Goal: Information Seeking & Learning: Learn about a topic

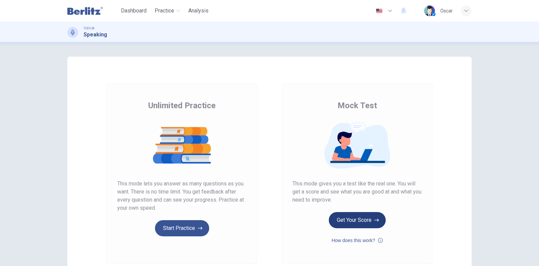
click at [349, 217] on button "Get Your Score" at bounding box center [357, 220] width 57 height 16
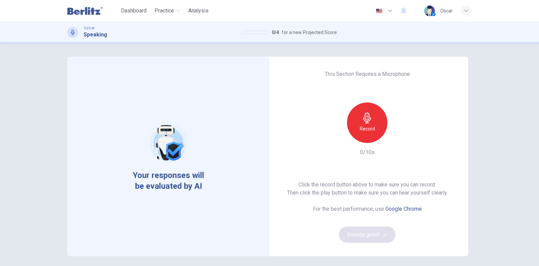
click at [360, 126] on h6 "Record" at bounding box center [367, 129] width 15 height 8
click at [372, 125] on div "Stop" at bounding box center [367, 122] width 40 height 40
click at [397, 137] on icon "button" at bounding box center [398, 137] width 3 height 4
click at [362, 226] on button "Sounds good!" at bounding box center [367, 234] width 57 height 16
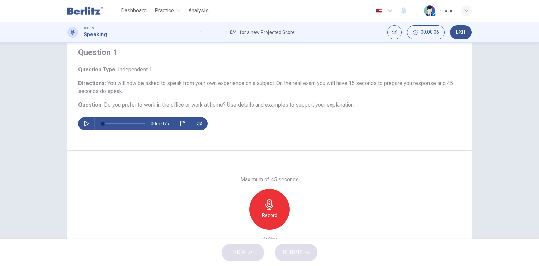
scroll to position [65, 0]
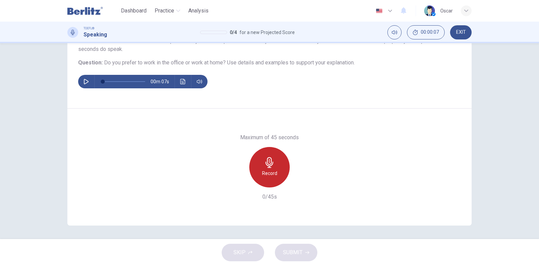
click at [266, 167] on icon "button" at bounding box center [270, 162] width 8 height 11
click at [261, 168] on div "Stop" at bounding box center [269, 167] width 40 height 40
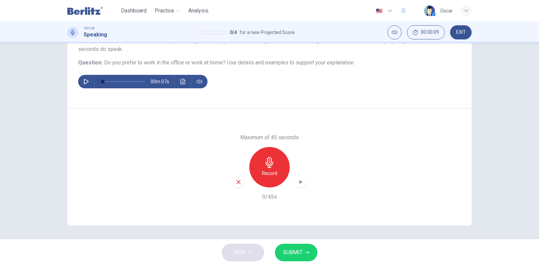
click at [239, 181] on icon "button" at bounding box center [239, 182] width 6 height 6
click at [85, 81] on icon "button" at bounding box center [86, 81] width 5 height 5
type input "*"
click at [270, 181] on div "Record" at bounding box center [269, 167] width 40 height 40
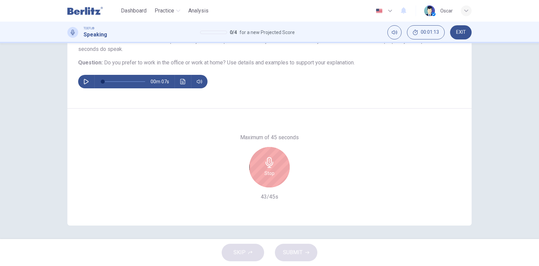
click at [258, 167] on div "Stop" at bounding box center [269, 167] width 40 height 40
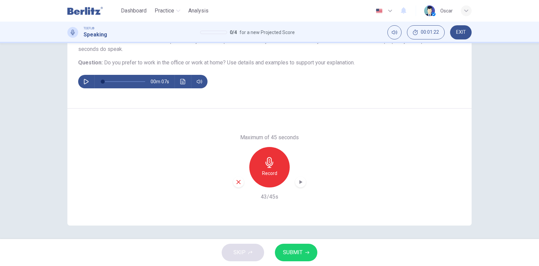
click at [302, 251] on button "SUBMIT" at bounding box center [296, 253] width 42 height 18
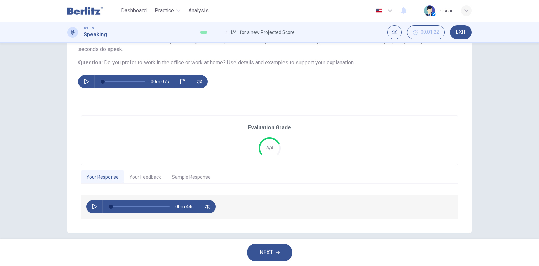
click at [92, 204] on icon "button" at bounding box center [94, 206] width 5 height 5
type input "**"
click at [150, 171] on button "Your Feedback" at bounding box center [145, 177] width 42 height 14
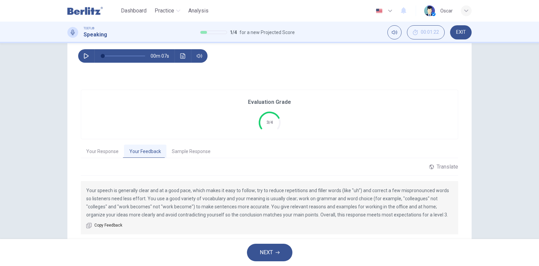
scroll to position [113, 0]
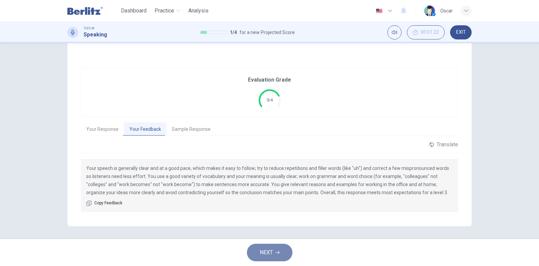
click at [266, 251] on span "NEXT" at bounding box center [266, 252] width 13 height 9
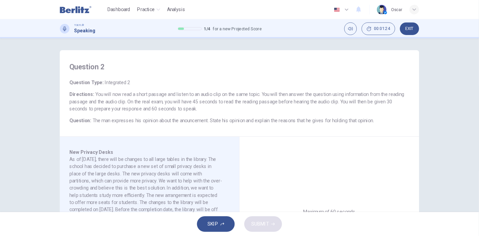
scroll to position [84, 0]
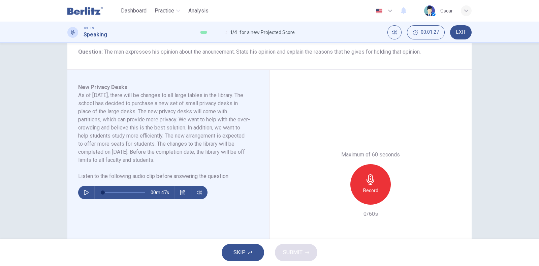
click at [87, 192] on button "button" at bounding box center [86, 192] width 11 height 13
click at [84, 192] on icon "button" at bounding box center [86, 192] width 4 height 4
drag, startPoint x: 102, startPoint y: 192, endPoint x: 92, endPoint y: 190, distance: 9.7
click at [95, 190] on div at bounding box center [123, 192] width 56 height 13
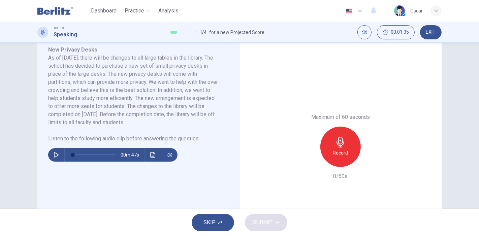
scroll to position [115, 0]
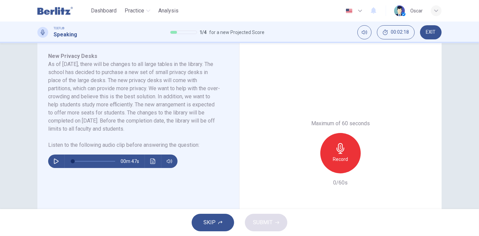
click at [53, 164] on button "button" at bounding box center [56, 161] width 11 height 13
type input "*"
click at [343, 159] on h6 "Record" at bounding box center [340, 159] width 15 height 8
click at [341, 154] on div "Stop" at bounding box center [340, 153] width 40 height 40
click at [265, 225] on span "SUBMIT" at bounding box center [263, 222] width 20 height 9
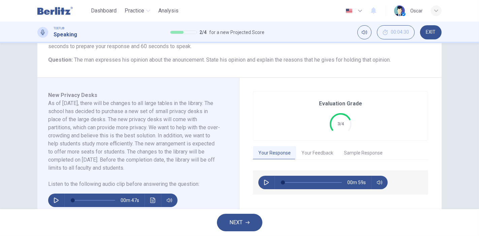
scroll to position [74, 0]
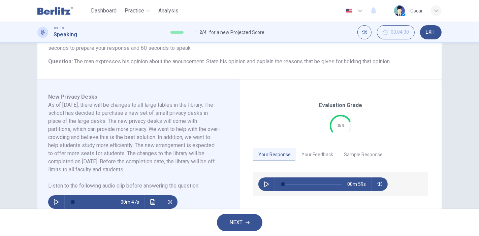
click at [317, 151] on button "Your Feedback" at bounding box center [317, 155] width 42 height 14
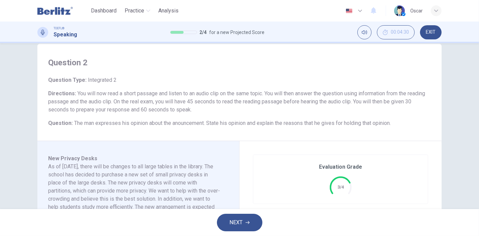
scroll to position [0, 0]
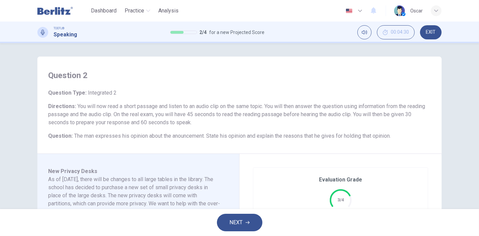
click at [240, 218] on span "NEXT" at bounding box center [236, 222] width 13 height 9
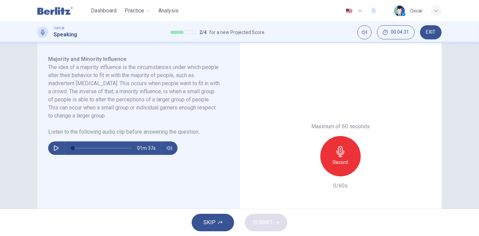
scroll to position [75, 0]
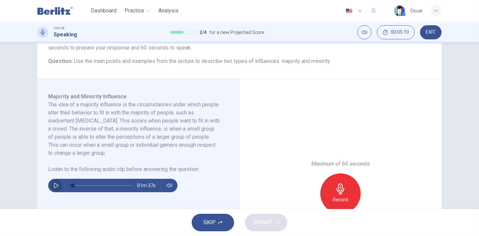
click at [54, 186] on icon "button" at bounding box center [56, 185] width 5 height 5
click at [51, 186] on button "button" at bounding box center [56, 185] width 11 height 13
click at [51, 187] on button "button" at bounding box center [56, 185] width 11 height 13
type input "*"
click at [353, 196] on div "Record" at bounding box center [340, 194] width 40 height 40
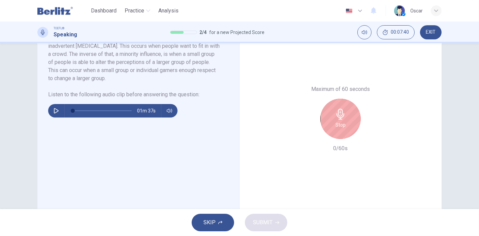
scroll to position [112, 0]
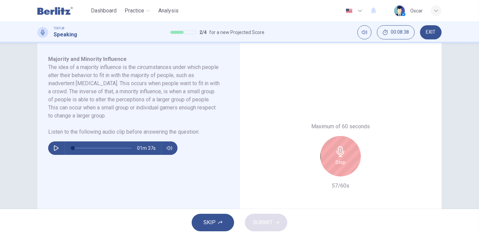
click at [342, 157] on div "Stop" at bounding box center [340, 156] width 40 height 40
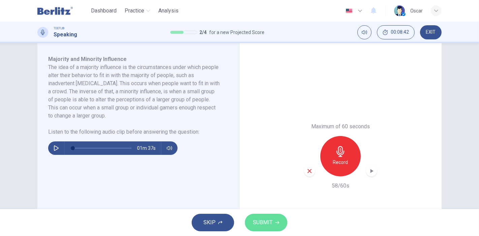
click at [257, 222] on span "SUBMIT" at bounding box center [263, 222] width 20 height 9
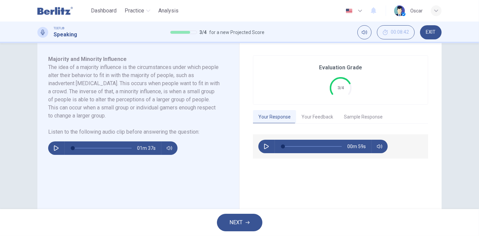
click at [317, 111] on button "Your Feedback" at bounding box center [317, 117] width 42 height 14
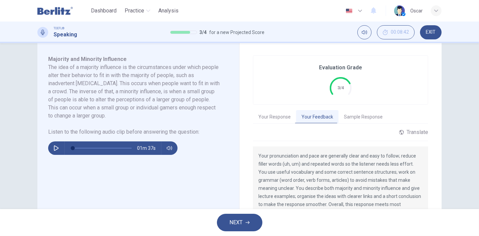
scroll to position [187, 0]
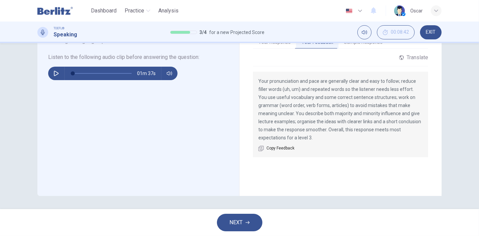
click at [245, 219] on button "NEXT" at bounding box center [239, 223] width 45 height 18
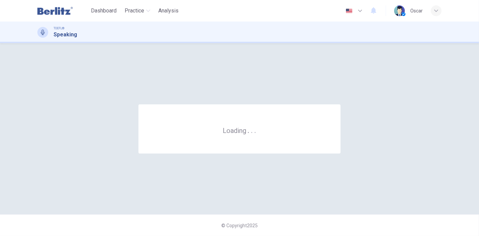
scroll to position [0, 0]
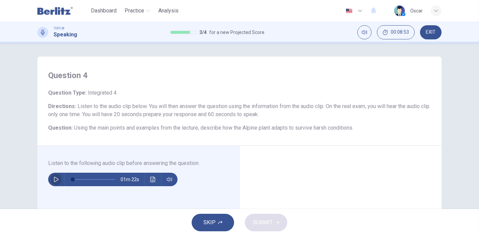
click at [55, 180] on icon "button" at bounding box center [56, 179] width 5 height 5
type input "*"
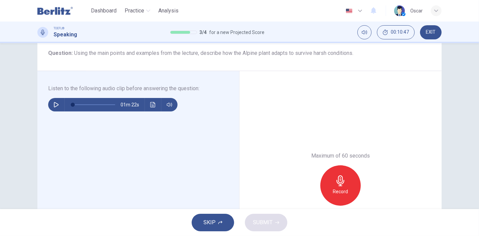
scroll to position [112, 0]
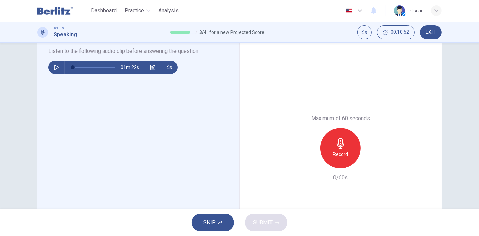
click at [341, 147] on icon "button" at bounding box center [340, 143] width 11 height 11
click at [343, 148] on icon "button" at bounding box center [340, 143] width 11 height 11
click at [265, 218] on span "SUBMIT" at bounding box center [263, 222] width 20 height 9
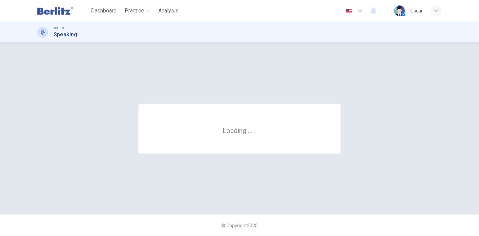
scroll to position [0, 0]
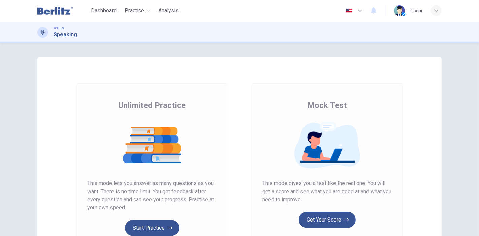
click at [331, 187] on span "This mode gives you a test like the real one. You will get a score and see what…" at bounding box center [326, 192] width 129 height 24
click at [340, 214] on button "Get Your Score" at bounding box center [327, 220] width 57 height 16
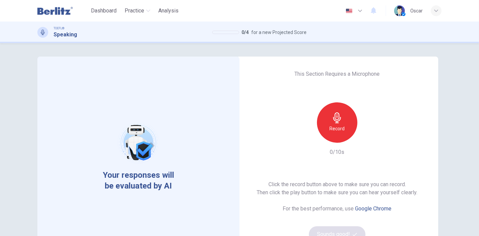
click at [350, 134] on div "Record" at bounding box center [337, 122] width 40 height 40
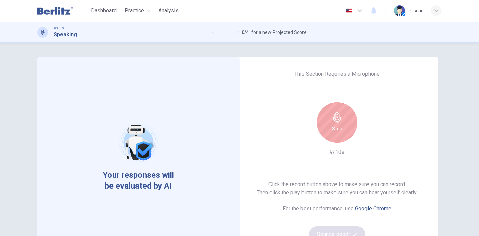
click at [334, 117] on icon "button" at bounding box center [337, 118] width 11 height 11
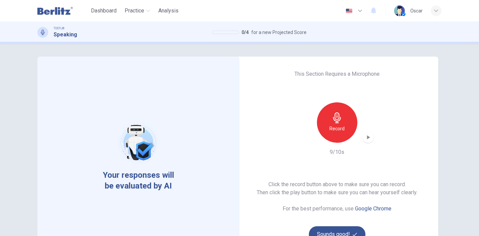
click at [359, 140] on div "Record" at bounding box center [337, 122] width 73 height 40
click at [365, 138] on icon "button" at bounding box center [368, 137] width 7 height 7
click at [337, 229] on button "Sounds good!" at bounding box center [337, 234] width 57 height 16
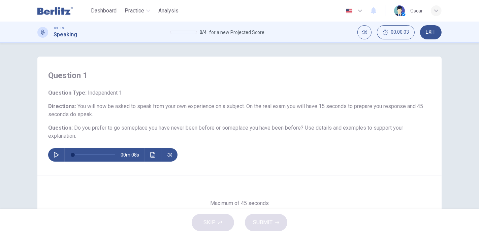
drag, startPoint x: 198, startPoint y: 117, endPoint x: 202, endPoint y: 137, distance: 20.4
click at [202, 137] on div "Question Type : Independent 1 Directions : You will now be asked to speak from …" at bounding box center [239, 125] width 383 height 73
click at [202, 137] on h6 "Question : Do you prefer to go someplace you have never been before or someplac…" at bounding box center [239, 132] width 383 height 16
click at [54, 157] on icon "button" at bounding box center [56, 154] width 5 height 5
type input "*"
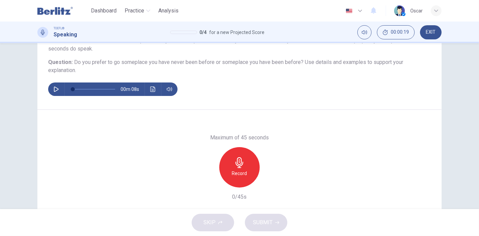
scroll to position [75, 0]
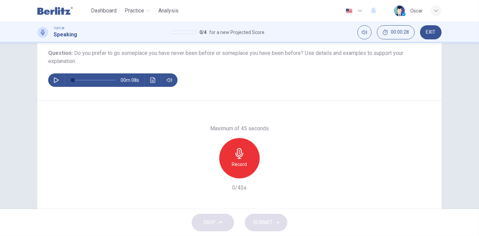
click at [239, 162] on h6 "Record" at bounding box center [239, 164] width 15 height 8
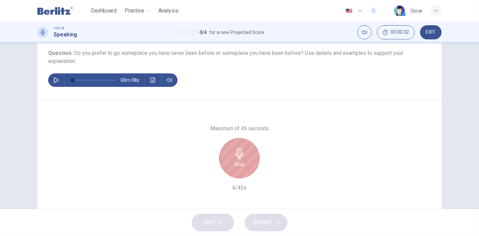
click at [238, 154] on icon "button" at bounding box center [239, 153] width 11 height 11
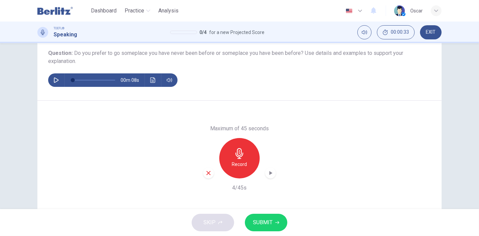
click at [206, 174] on div "button" at bounding box center [208, 173] width 11 height 11
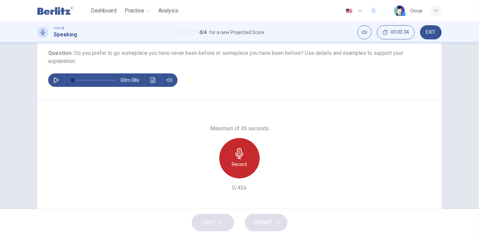
click at [231, 157] on div "Record" at bounding box center [239, 158] width 40 height 40
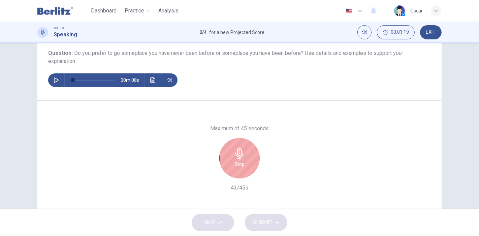
click at [231, 157] on div "Stop" at bounding box center [239, 158] width 40 height 40
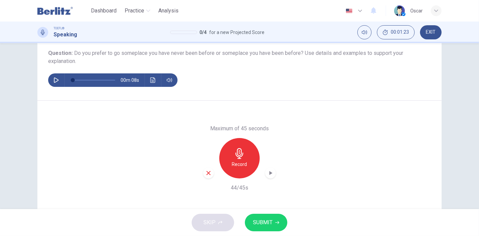
click at [269, 224] on span "SUBMIT" at bounding box center [263, 222] width 20 height 9
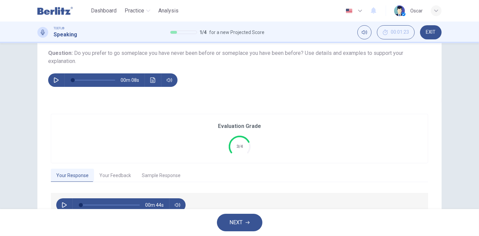
click at [244, 226] on button "NEXT" at bounding box center [239, 223] width 45 height 18
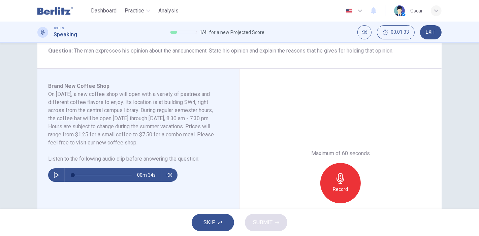
scroll to position [112, 0]
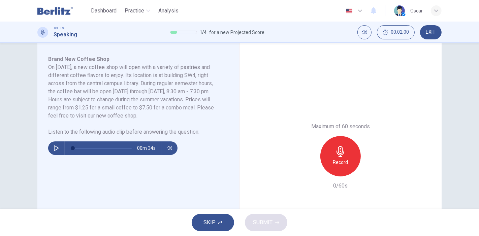
click at [54, 148] on icon "button" at bounding box center [56, 148] width 5 height 5
type input "*"
click at [334, 159] on h6 "Record" at bounding box center [340, 162] width 15 height 8
click at [314, 154] on div "Stop" at bounding box center [340, 156] width 73 height 40
click at [337, 159] on h6 "Stop" at bounding box center [341, 162] width 10 height 8
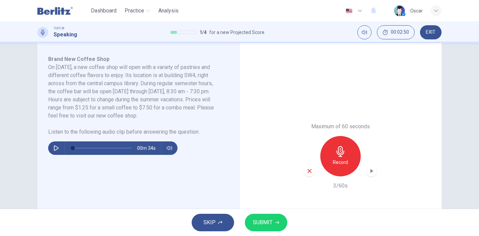
click at [312, 172] on div "button" at bounding box center [309, 171] width 11 height 11
click at [337, 162] on h6 "Record" at bounding box center [340, 162] width 15 height 8
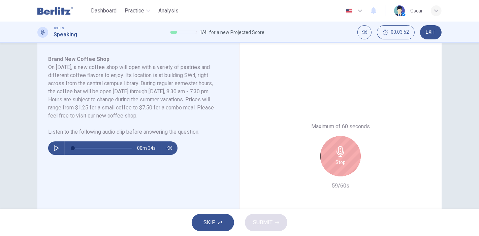
click at [337, 162] on h6 "Stop" at bounding box center [341, 162] width 10 height 8
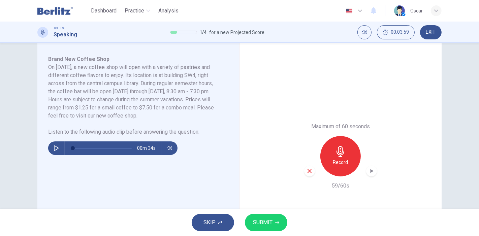
click at [278, 219] on button "SUBMIT" at bounding box center [266, 223] width 42 height 18
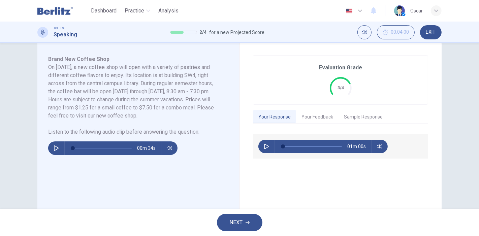
click at [243, 227] on button "NEXT" at bounding box center [239, 223] width 45 height 18
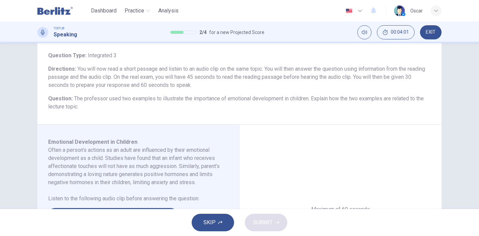
scroll to position [75, 0]
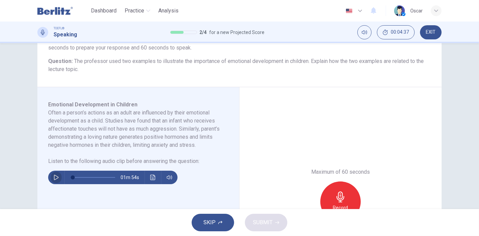
click at [55, 180] on icon "button" at bounding box center [56, 177] width 5 height 5
type input "*"
click at [301, 66] on h6 "Question : The professor used two examples to illustrate the importance of emot…" at bounding box center [239, 65] width 383 height 16
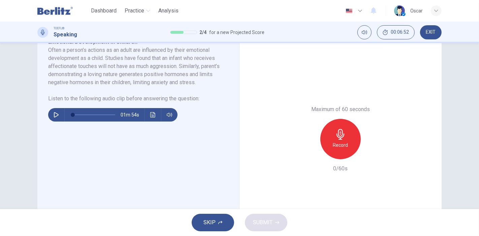
scroll to position [127, 0]
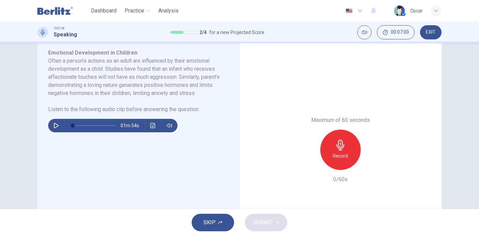
click at [339, 147] on icon "button" at bounding box center [341, 145] width 8 height 11
click at [260, 217] on button "SUBMIT" at bounding box center [266, 223] width 42 height 18
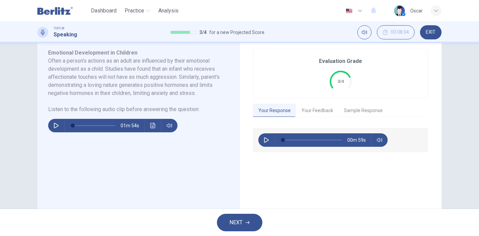
click at [308, 105] on button "Your Feedback" at bounding box center [317, 111] width 42 height 14
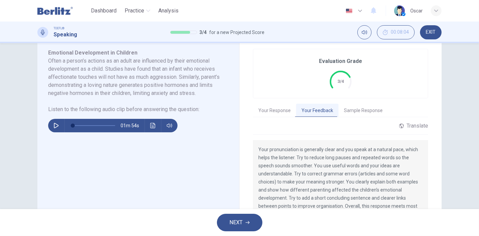
scroll to position [164, 0]
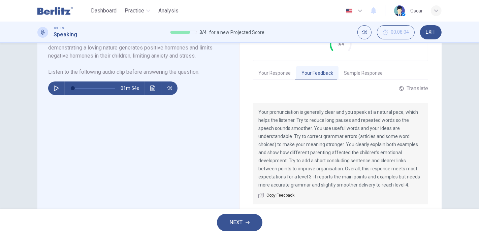
click at [244, 220] on button "NEXT" at bounding box center [239, 223] width 45 height 18
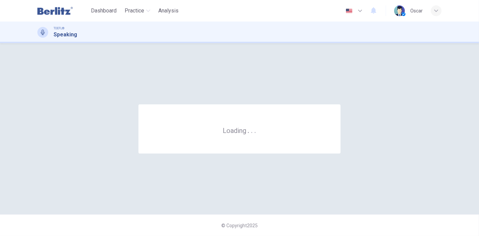
scroll to position [0, 0]
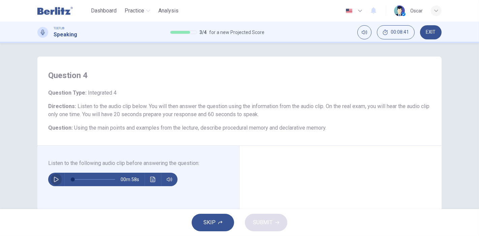
click at [54, 178] on icon "button" at bounding box center [56, 179] width 5 height 5
type input "*"
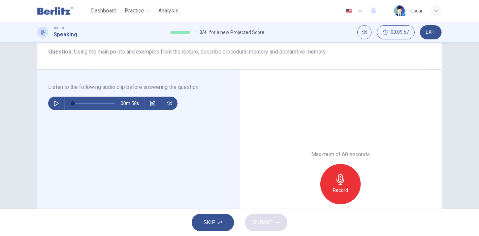
scroll to position [79, 0]
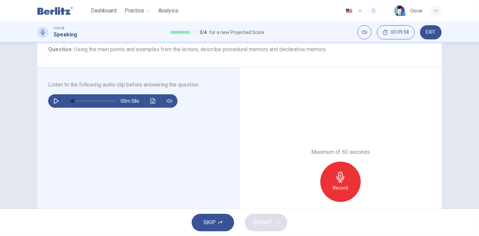
click at [348, 175] on div "Record" at bounding box center [340, 182] width 40 height 40
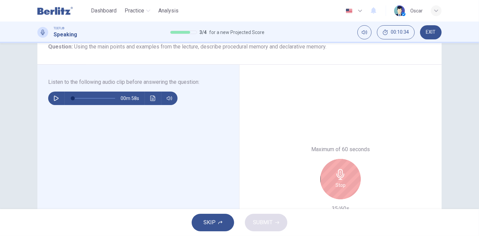
scroll to position [93, 0]
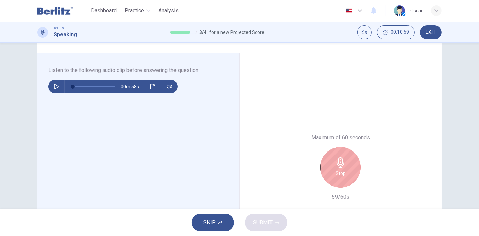
click at [350, 165] on div "Stop" at bounding box center [340, 167] width 40 height 40
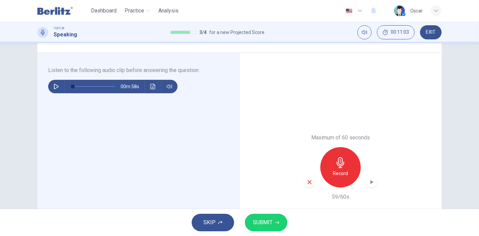
click at [274, 222] on button "SUBMIT" at bounding box center [266, 223] width 42 height 18
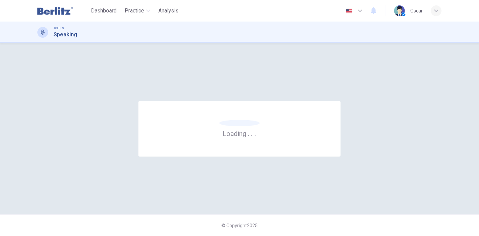
scroll to position [0, 0]
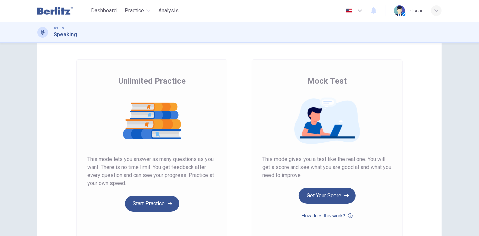
scroll to position [37, 0]
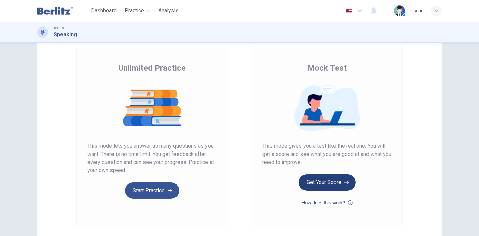
click at [319, 186] on button "Get Your Score" at bounding box center [327, 183] width 57 height 16
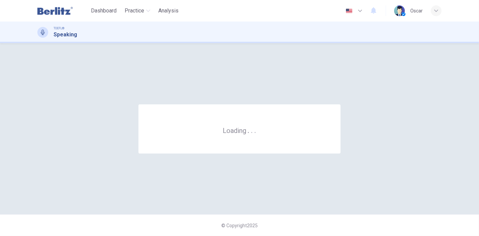
scroll to position [0, 0]
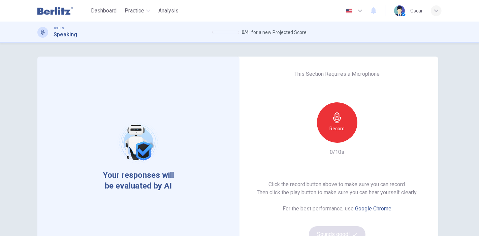
click at [347, 129] on div "Record" at bounding box center [337, 122] width 40 height 40
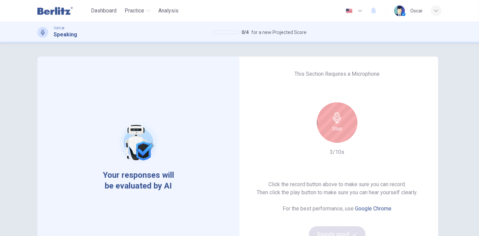
click at [337, 122] on icon "button" at bounding box center [337, 118] width 11 height 11
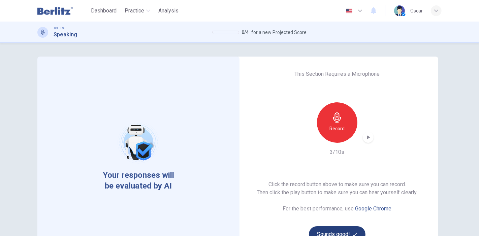
click at [338, 227] on button "Sounds good!" at bounding box center [337, 234] width 57 height 16
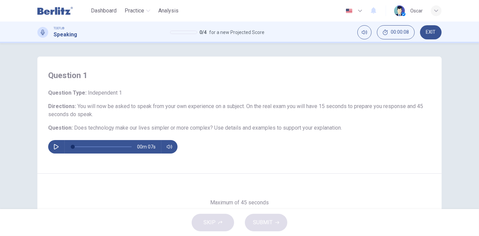
click at [55, 145] on icon "button" at bounding box center [56, 146] width 5 height 5
type input "*"
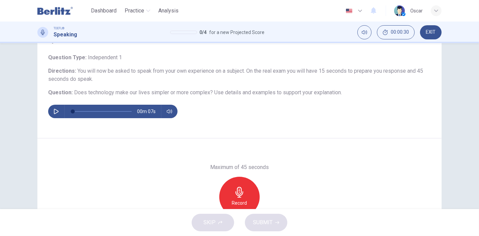
scroll to position [75, 0]
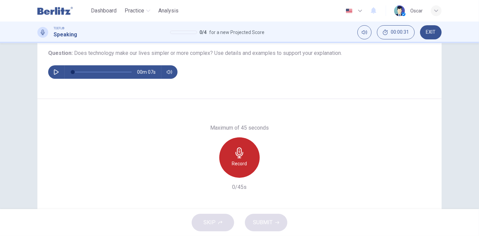
click at [248, 160] on div "Record" at bounding box center [239, 157] width 40 height 40
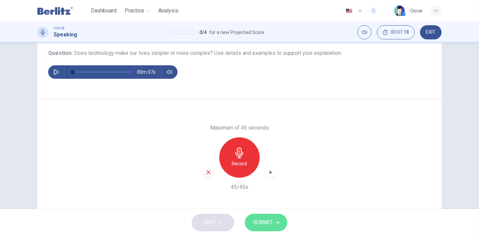
click at [258, 220] on span "SUBMIT" at bounding box center [263, 222] width 20 height 9
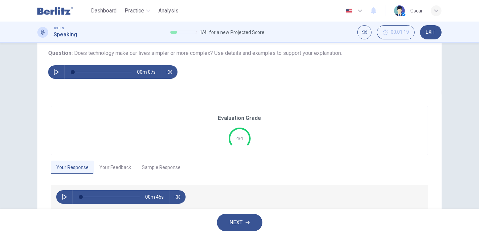
click at [101, 167] on button "Your Feedback" at bounding box center [115, 168] width 42 height 14
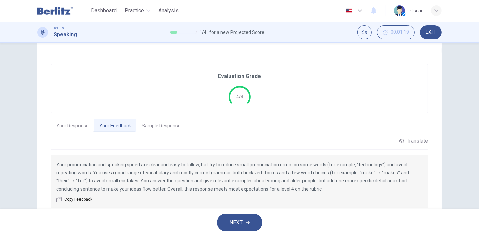
scroll to position [143, 0]
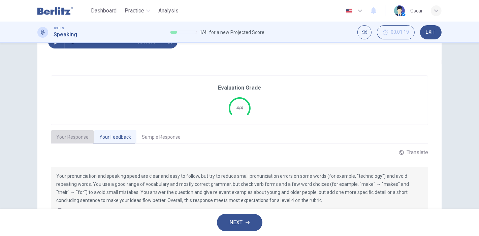
click at [71, 140] on button "Your Response" at bounding box center [72, 137] width 43 height 14
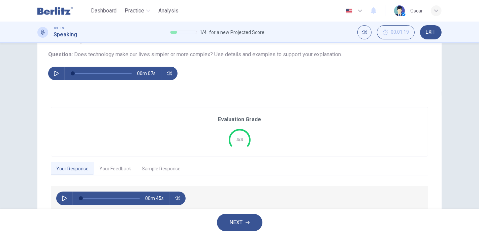
scroll to position [64, 0]
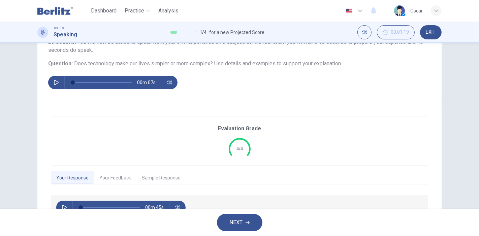
click at [244, 222] on button "NEXT" at bounding box center [239, 223] width 45 height 18
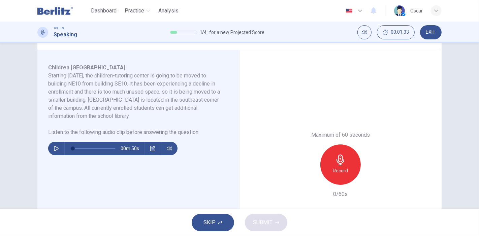
scroll to position [107, 0]
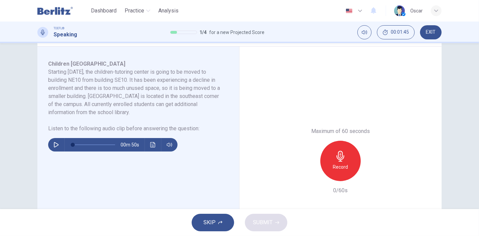
drag, startPoint x: 70, startPoint y: 104, endPoint x: 115, endPoint y: 108, distance: 45.6
click at [115, 108] on h6 "Starting [DATE], the children-tutoring center is going to be moved to building …" at bounding box center [134, 92] width 172 height 49
click at [57, 144] on icon "button" at bounding box center [56, 144] width 5 height 5
type input "*"
click at [339, 161] on icon "button" at bounding box center [341, 156] width 8 height 11
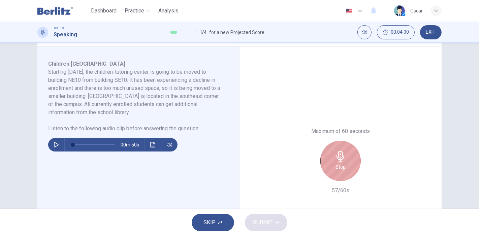
click at [342, 158] on icon "button" at bounding box center [341, 156] width 8 height 11
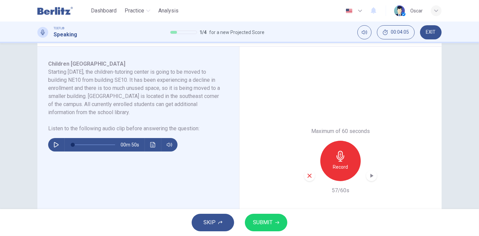
click at [277, 222] on icon "button" at bounding box center [277, 223] width 4 height 4
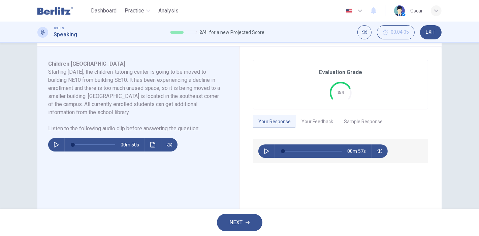
click at [246, 223] on icon "button" at bounding box center [248, 223] width 4 height 4
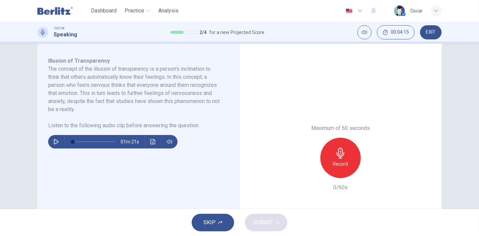
scroll to position [111, 0]
click at [54, 141] on icon "button" at bounding box center [56, 141] width 5 height 5
type input "*"
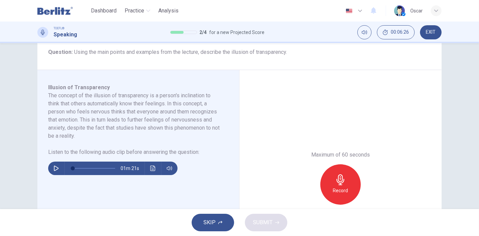
scroll to position [84, 0]
click at [343, 177] on icon "button" at bounding box center [340, 180] width 11 height 11
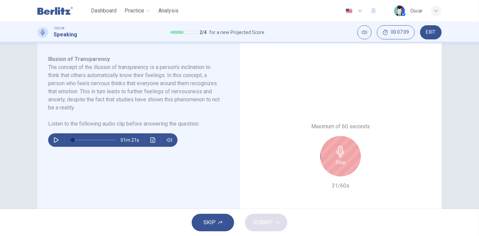
scroll to position [121, 0]
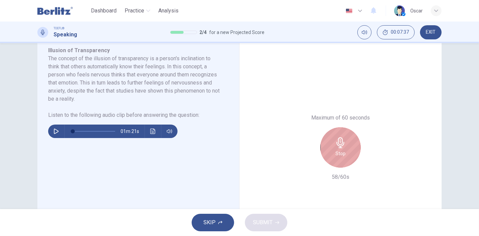
click at [337, 150] on h6 "Stop" at bounding box center [341, 154] width 10 height 8
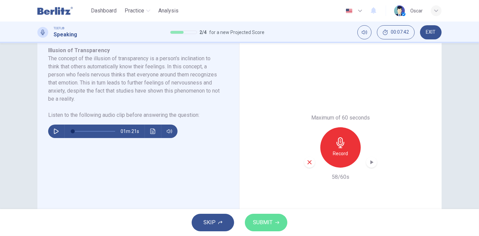
click at [278, 218] on button "SUBMIT" at bounding box center [266, 223] width 42 height 18
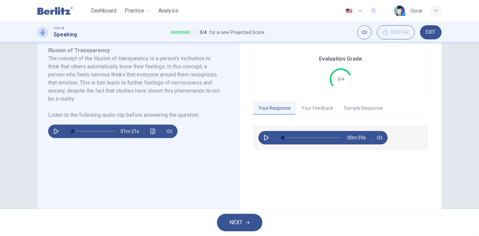
click at [250, 222] on icon "button" at bounding box center [248, 223] width 4 height 4
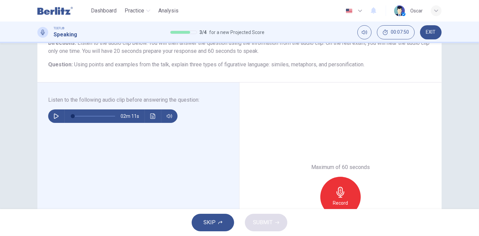
scroll to position [66, 0]
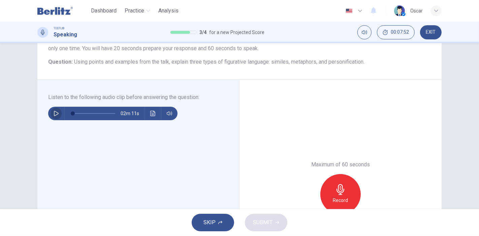
click at [54, 115] on icon "button" at bounding box center [56, 113] width 5 height 5
type input "*"
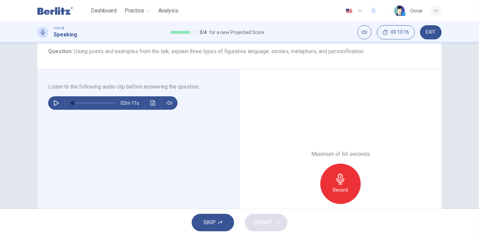
scroll to position [78, 0]
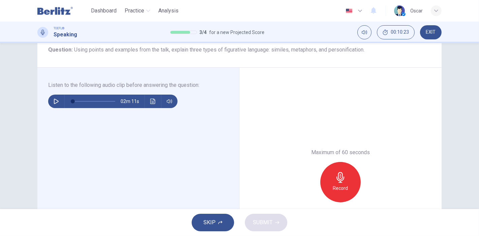
click at [340, 182] on icon "button" at bounding box center [340, 177] width 11 height 11
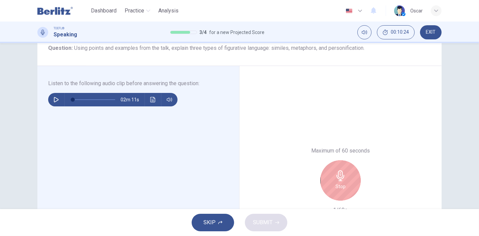
scroll to position [82, 0]
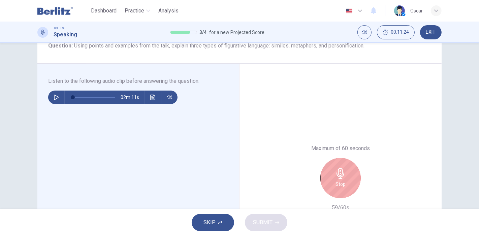
click at [338, 179] on div "Stop" at bounding box center [340, 178] width 40 height 40
click at [353, 176] on div "Stop" at bounding box center [340, 178] width 40 height 40
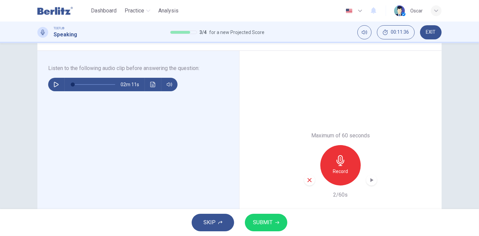
scroll to position [104, 0]
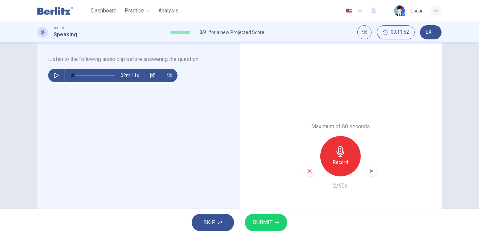
click at [258, 219] on span "SUBMIT" at bounding box center [263, 222] width 20 height 9
